Goal: Task Accomplishment & Management: Use online tool/utility

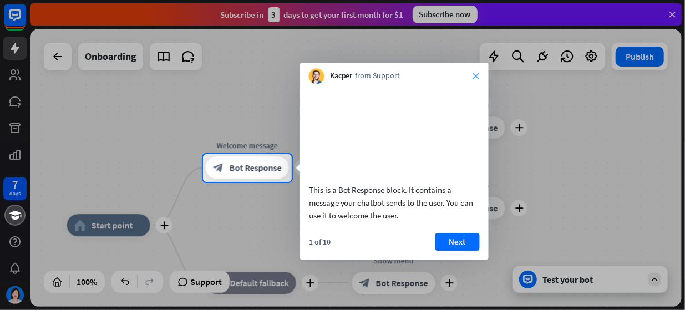
click at [478, 76] on icon "close" at bounding box center [476, 76] width 7 height 7
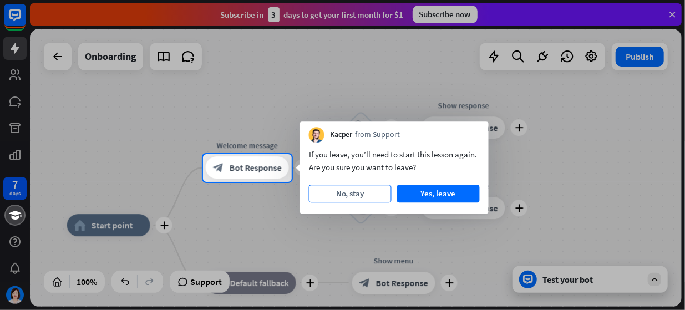
click at [331, 197] on button "No, stay" at bounding box center [350, 194] width 83 height 18
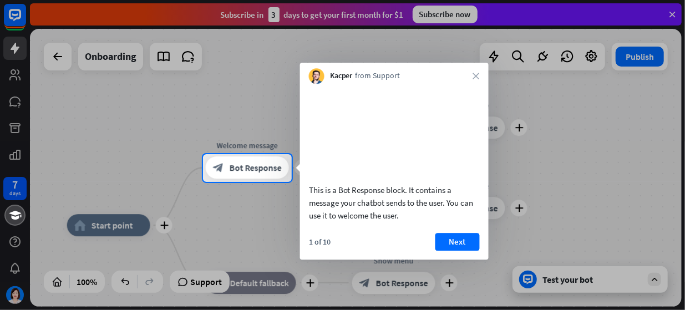
click at [482, 76] on div "Kacper from Support close" at bounding box center [394, 73] width 189 height 21
click at [476, 76] on icon "close" at bounding box center [476, 76] width 7 height 7
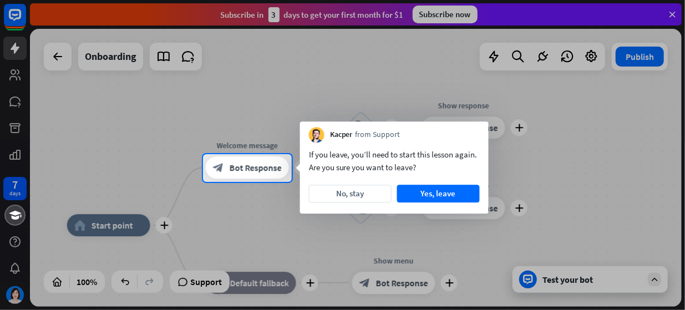
click at [56, 63] on div at bounding box center [342, 77] width 685 height 154
click at [14, 78] on div at bounding box center [342, 77] width 685 height 154
click at [590, 12] on div at bounding box center [342, 77] width 685 height 154
click at [591, 60] on div at bounding box center [342, 77] width 685 height 154
click at [673, 17] on div at bounding box center [342, 77] width 685 height 154
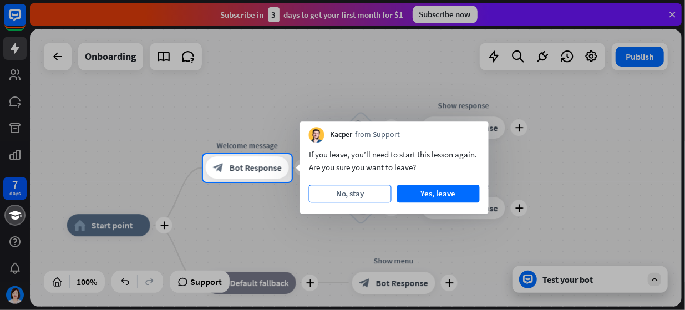
click at [380, 198] on button "No, stay" at bounding box center [350, 194] width 83 height 18
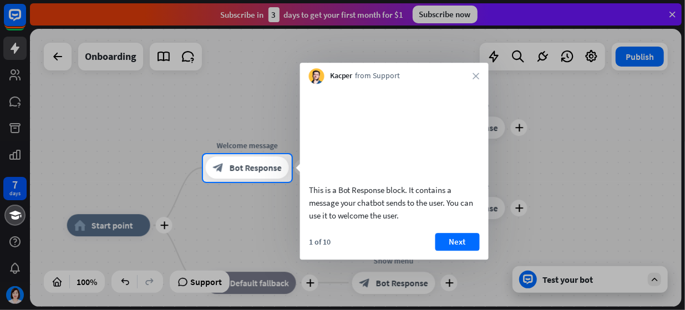
click at [480, 77] on div "Kacper from Support close" at bounding box center [394, 73] width 189 height 21
click at [669, 17] on div at bounding box center [342, 77] width 685 height 154
click at [22, 160] on div at bounding box center [101, 168] width 203 height 28
click at [19, 159] on div at bounding box center [101, 168] width 203 height 28
click at [18, 269] on div at bounding box center [342, 246] width 685 height 129
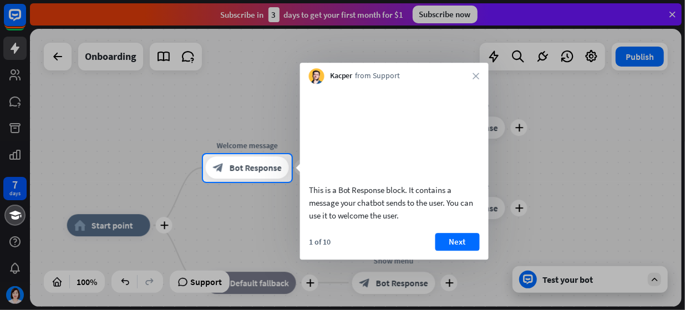
click at [14, 50] on div at bounding box center [342, 77] width 685 height 154
click at [13, 13] on div at bounding box center [342, 77] width 685 height 154
click at [672, 11] on div at bounding box center [342, 77] width 685 height 154
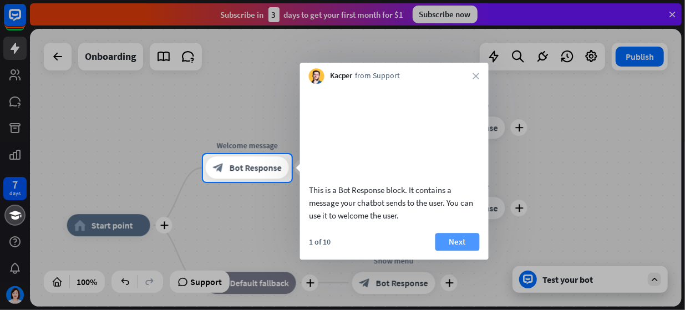
click at [450, 251] on button "Next" at bounding box center [457, 242] width 44 height 18
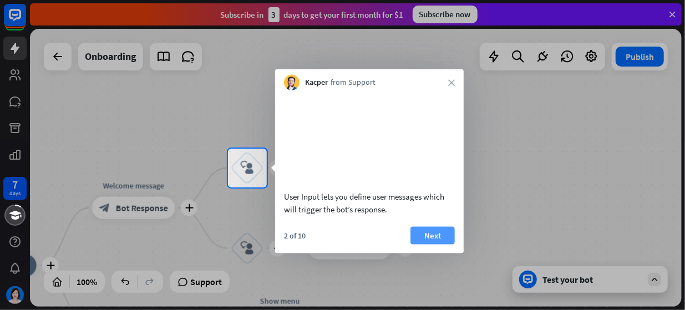
click at [429, 244] on button "Next" at bounding box center [432, 235] width 44 height 18
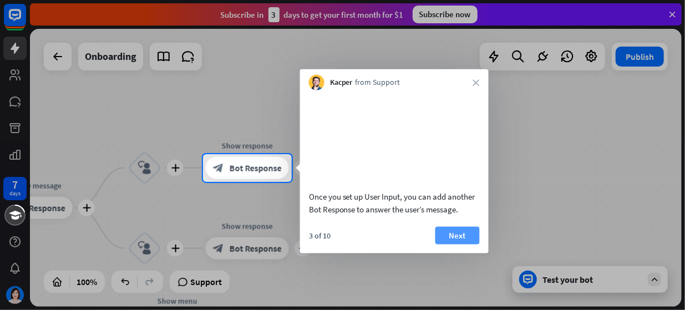
click at [463, 244] on button "Next" at bounding box center [457, 235] width 44 height 18
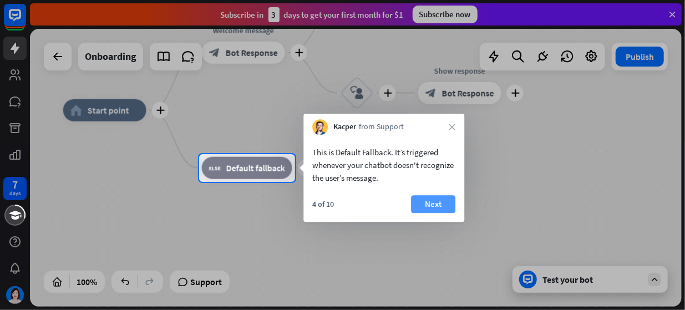
click at [442, 209] on button "Next" at bounding box center [433, 204] width 44 height 18
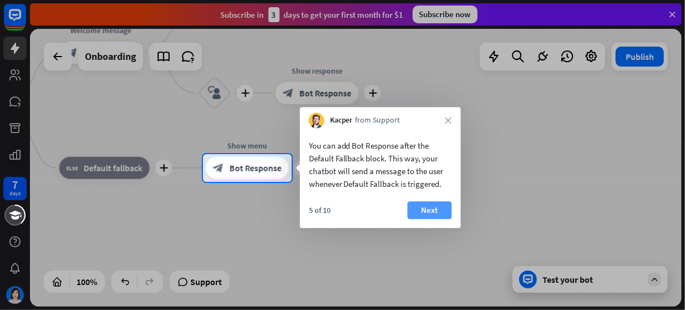
click at [437, 207] on button "Next" at bounding box center [430, 210] width 44 height 18
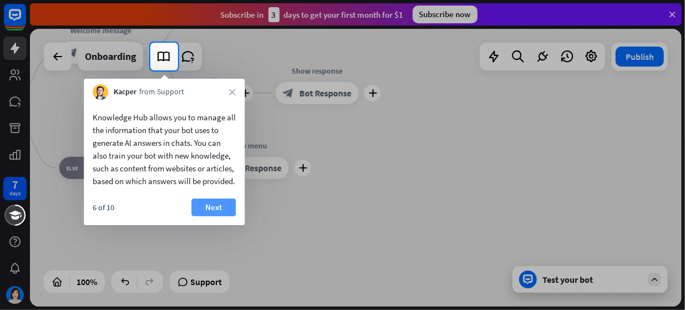
click at [215, 216] on button "Next" at bounding box center [213, 207] width 44 height 18
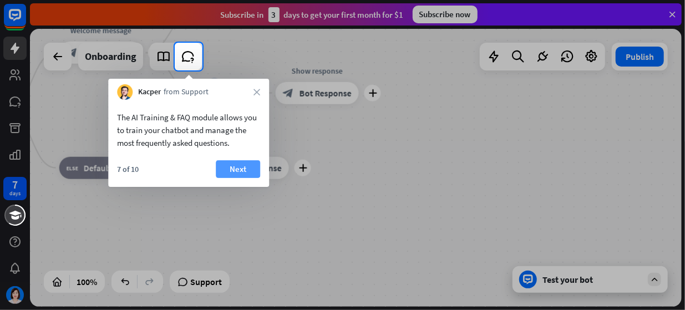
click at [239, 173] on button "Next" at bounding box center [238, 169] width 44 height 18
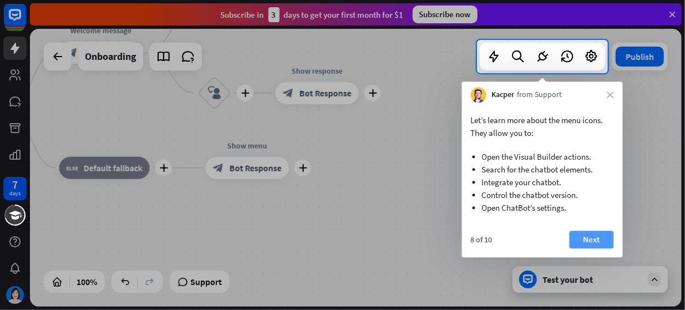
click at [597, 240] on button "Next" at bounding box center [591, 240] width 44 height 18
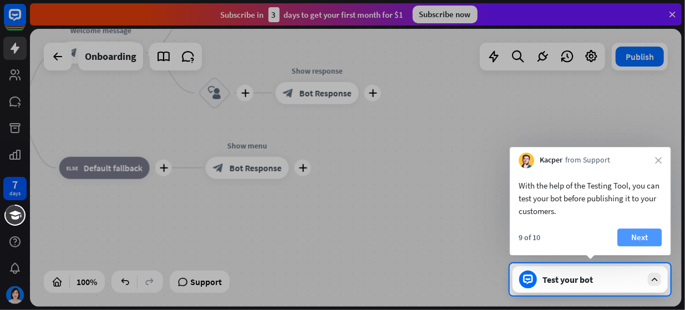
click at [643, 238] on button "Next" at bounding box center [639, 237] width 44 height 18
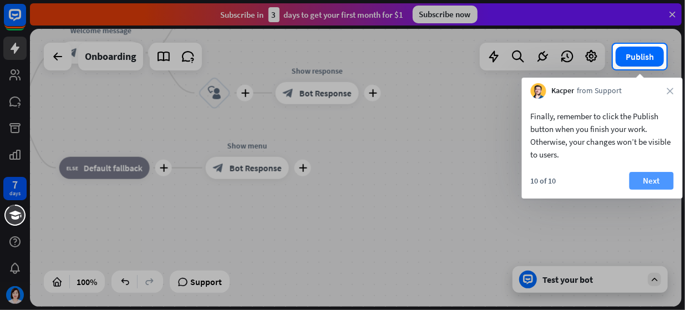
click at [650, 177] on button "Next" at bounding box center [651, 181] width 44 height 18
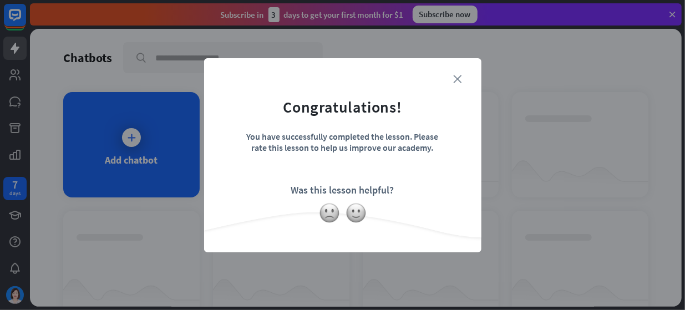
click at [458, 82] on icon "close" at bounding box center [458, 79] width 8 height 8
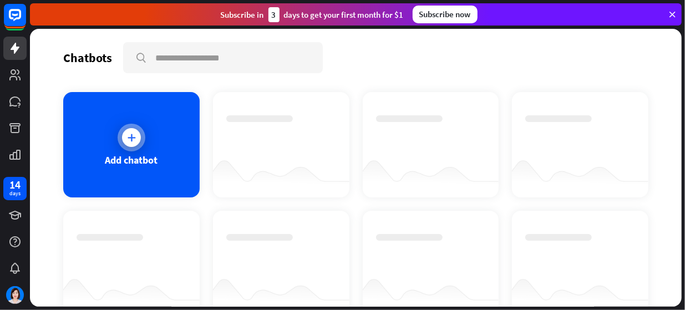
click at [128, 138] on icon at bounding box center [131, 137] width 11 height 11
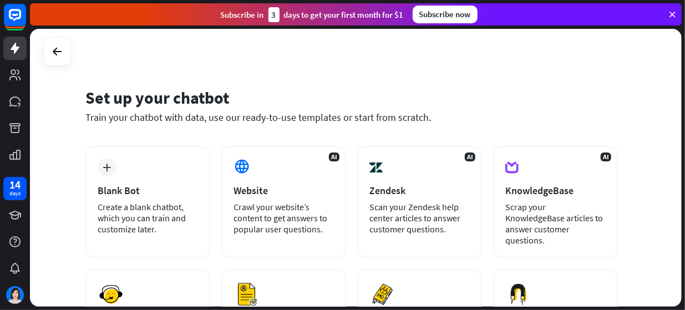
scroll to position [19, 0]
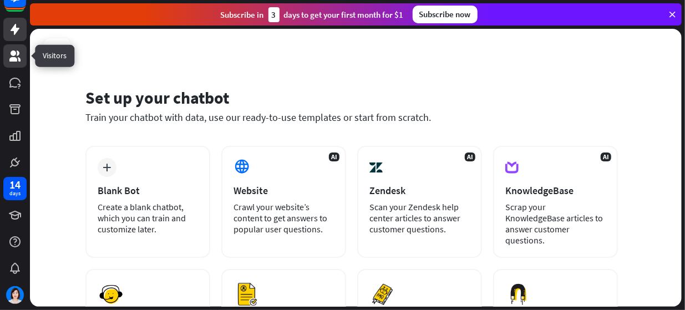
click at [14, 55] on icon at bounding box center [14, 55] width 11 height 11
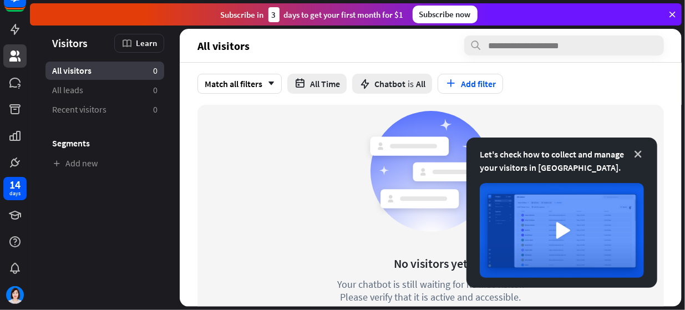
click at [639, 155] on icon at bounding box center [637, 154] width 11 height 11
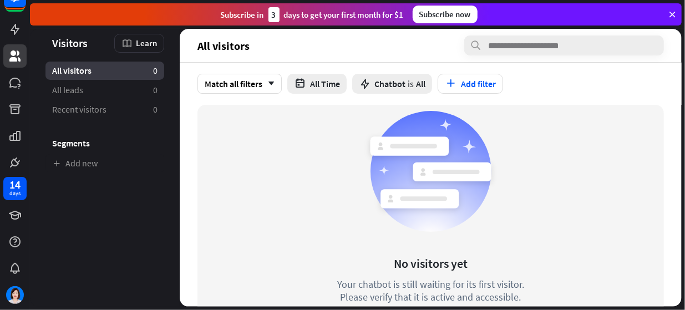
click at [77, 238] on aside "Visitors Learn All visitors 0 All leads 0 Recent visitors 0 Segments Add new" at bounding box center [105, 168] width 150 height 278
click at [672, 15] on icon at bounding box center [672, 14] width 10 height 10
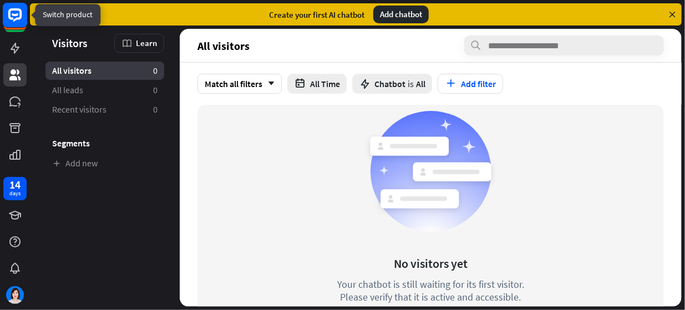
click at [10, 16] on icon at bounding box center [14, 14] width 13 height 13
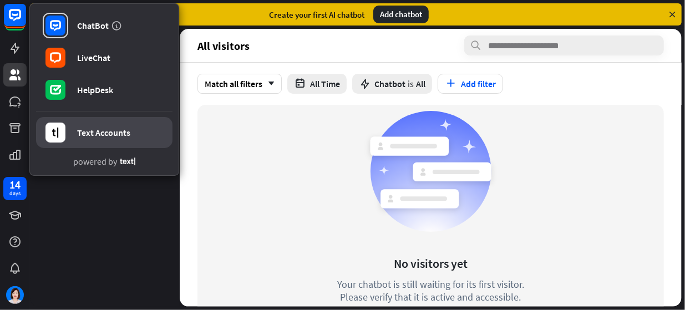
click at [101, 136] on div "Text Accounts" at bounding box center [103, 132] width 53 height 11
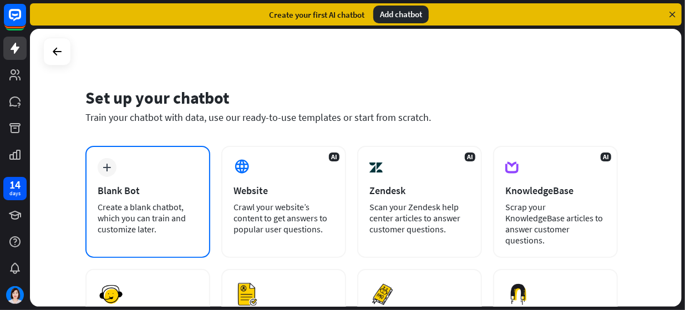
click at [114, 172] on div "plus" at bounding box center [107, 167] width 19 height 19
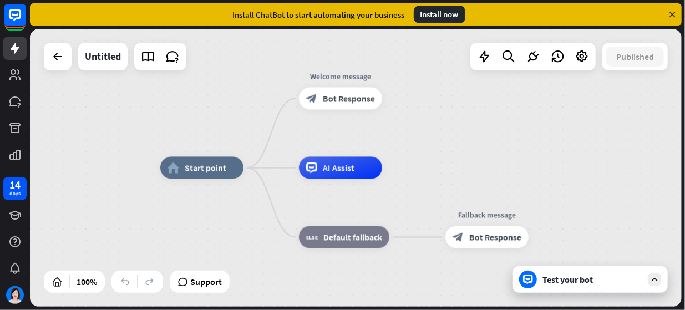
click at [675, 18] on icon at bounding box center [672, 14] width 10 height 10
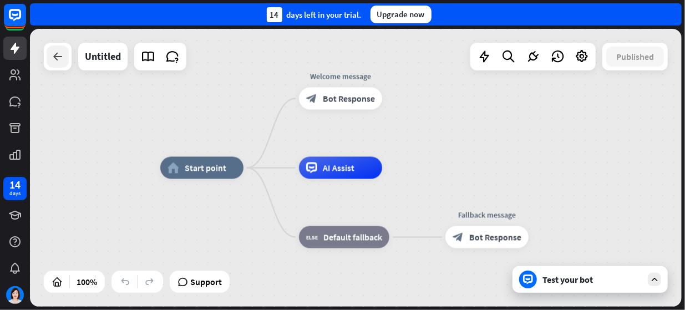
click at [63, 57] on icon at bounding box center [57, 56] width 13 height 13
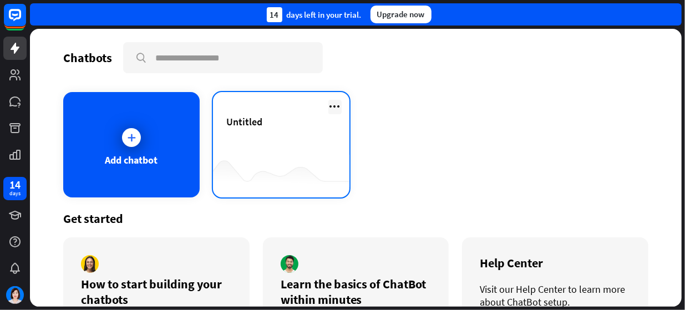
click at [334, 107] on icon at bounding box center [334, 106] width 13 height 13
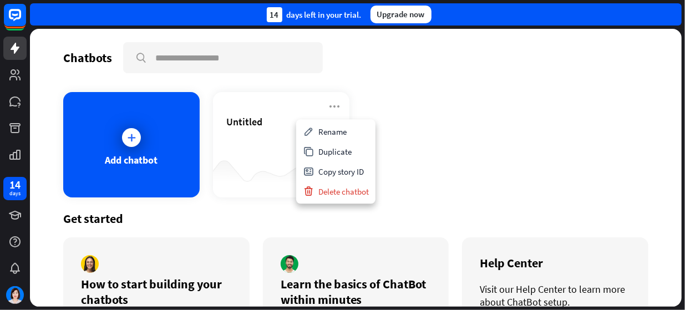
click at [365, 83] on div "Chatbots search Add chatbot Untitled Get started How to start building your cha…" at bounding box center [355, 168] width 651 height 278
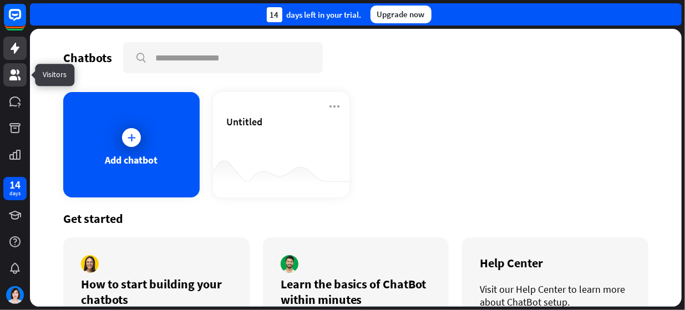
click at [10, 70] on icon at bounding box center [14, 74] width 13 height 13
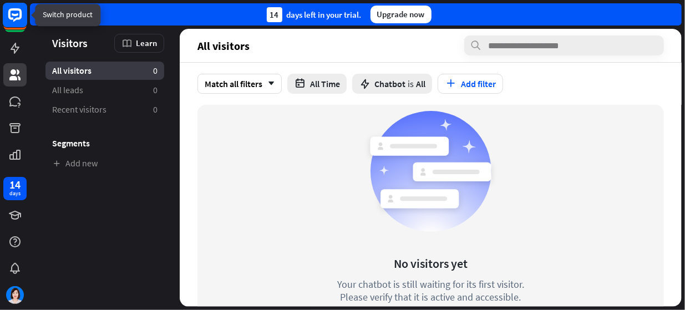
click at [18, 26] on rect at bounding box center [15, 15] width 24 height 24
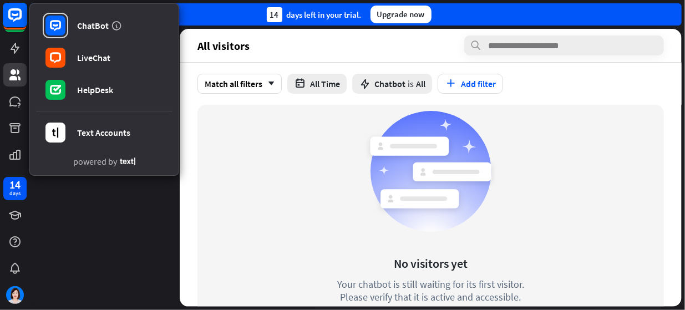
click at [19, 32] on rect at bounding box center [14, 21] width 21 height 21
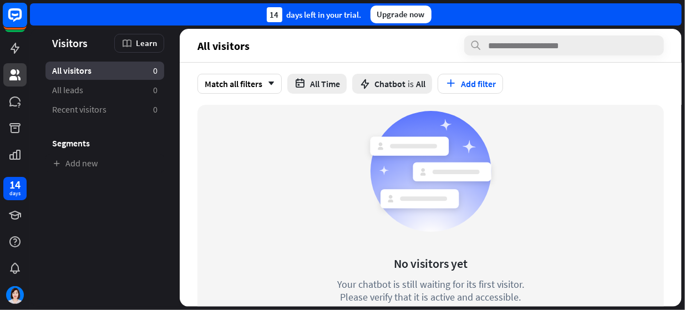
click at [19, 30] on rect at bounding box center [14, 21] width 21 height 21
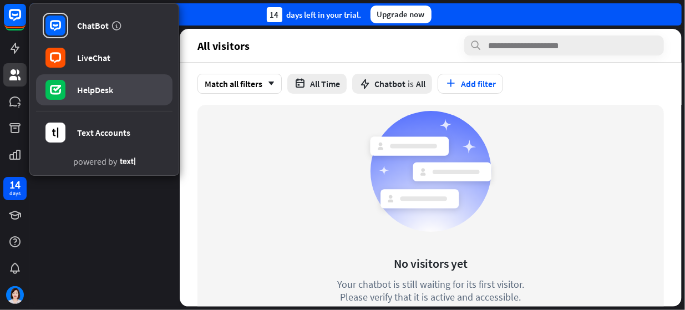
click at [89, 90] on div "HelpDesk" at bounding box center [95, 89] width 36 height 11
